Goal: Find specific page/section: Find specific page/section

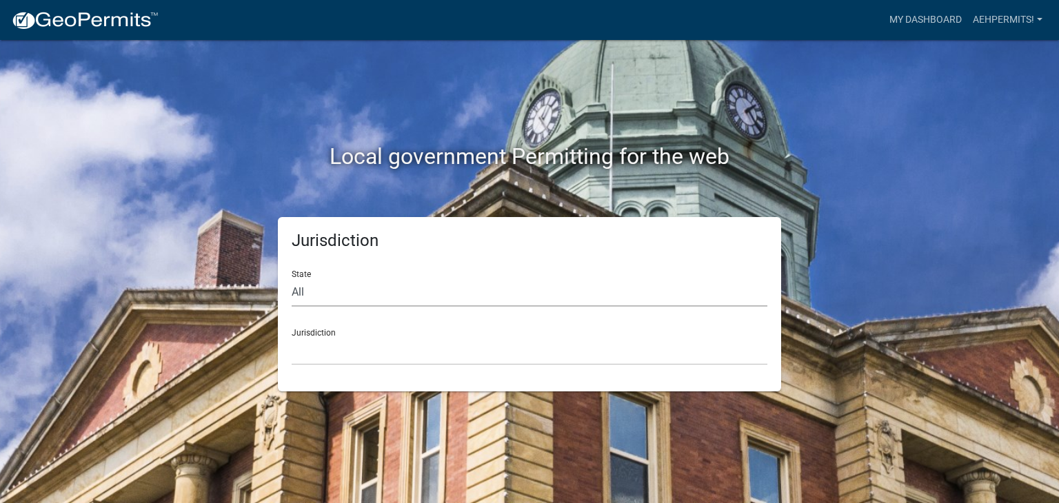
click at [400, 285] on select "All [US_STATE] [US_STATE] [US_STATE] [US_STATE] [US_STATE] [US_STATE] [US_STATE…" at bounding box center [530, 292] width 476 height 28
select select "[US_STATE]"
click at [292, 278] on select "All [US_STATE] [US_STATE] [US_STATE] [US_STATE] [US_STATE] [US_STATE] [US_STATE…" at bounding box center [530, 292] width 476 height 28
click at [340, 340] on select "City of [GEOGRAPHIC_DATA], [US_STATE] City of [GEOGRAPHIC_DATA], [US_STATE] Cit…" at bounding box center [530, 351] width 476 height 28
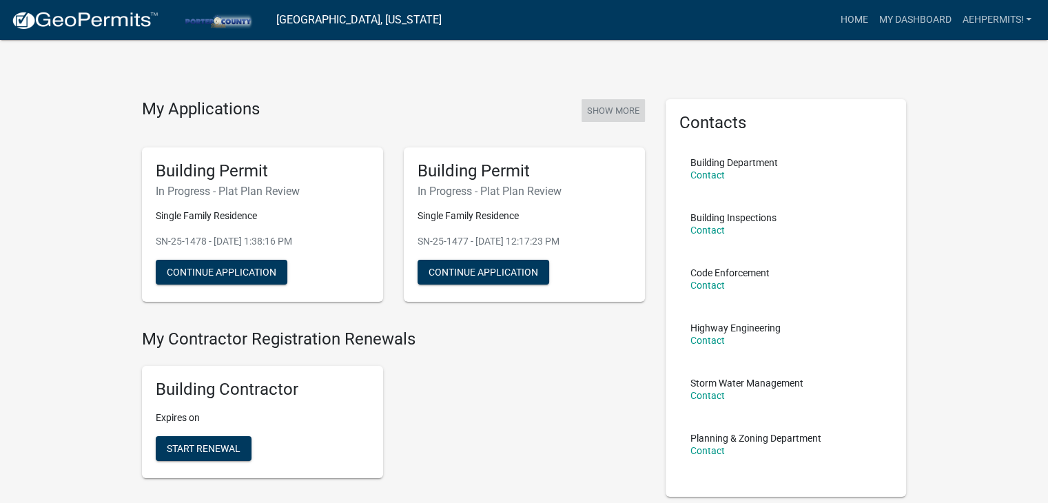
click at [606, 112] on button "Show More" at bounding box center [613, 110] width 63 height 23
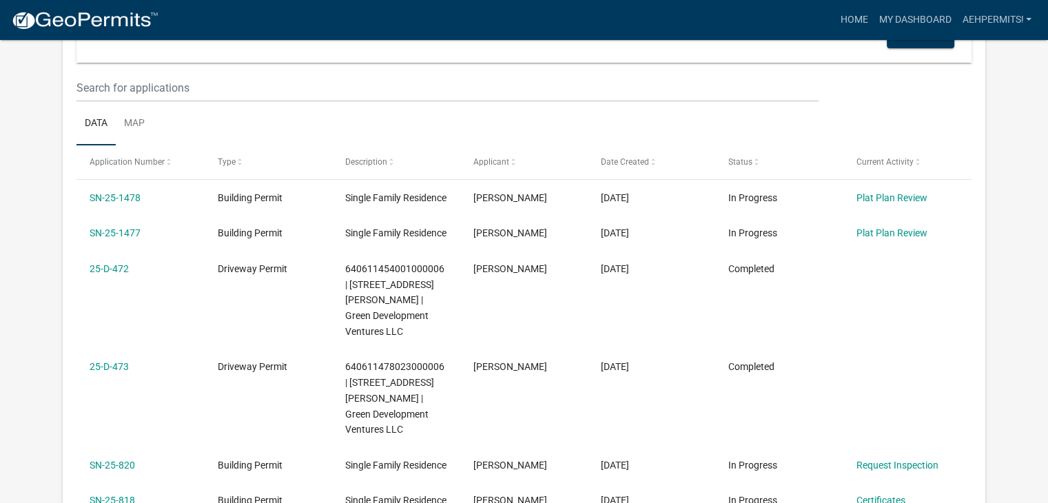
scroll to position [138, 0]
